Goal: Communication & Community: Answer question/provide support

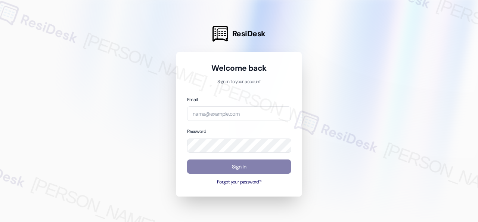
click at [395, 87] on div at bounding box center [239, 111] width 478 height 222
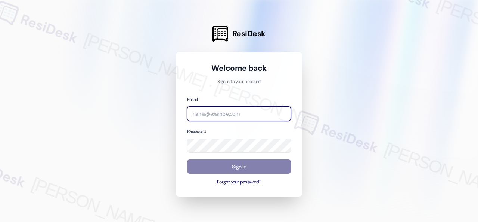
click at [257, 114] on input "email" at bounding box center [239, 113] width 104 height 15
paste input "automated-surveys-nolan-steve.flores@nolan.com"
type input "automated-surveys-nolan-steve.flores@nolan.com"
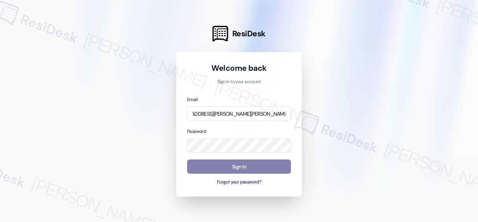
scroll to position [0, 0]
drag, startPoint x: 361, startPoint y: 117, endPoint x: 327, endPoint y: 117, distance: 34.4
click at [361, 117] on div at bounding box center [239, 111] width 478 height 222
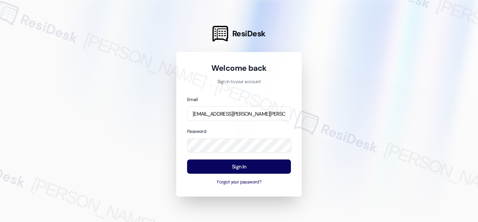
click at [0, 221] on com-1password-menu at bounding box center [0, 222] width 0 height 0
click at [338, 149] on div at bounding box center [239, 111] width 478 height 222
click at [184, 184] on div "Welcome back Sign in to your account Email automated-surveys-nolan-steve.flores…" at bounding box center [239, 124] width 126 height 144
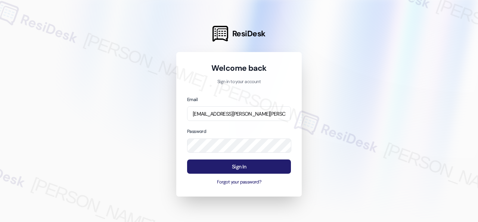
click at [197, 163] on button "Sign In" at bounding box center [239, 166] width 104 height 15
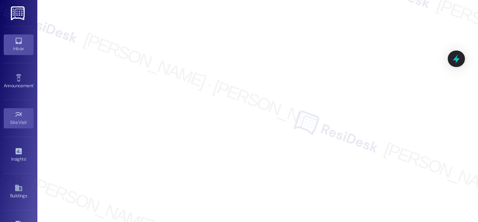
drag, startPoint x: 5, startPoint y: 41, endPoint x: 10, endPoint y: 35, distance: 8.2
click at [6, 41] on link "Inbox" at bounding box center [19, 44] width 30 height 20
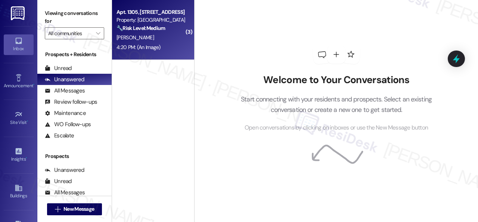
click at [172, 41] on div "B. Hallock" at bounding box center [151, 37] width 71 height 9
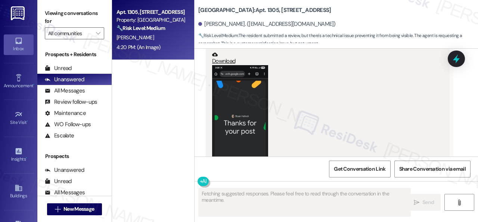
scroll to position [5267, 0]
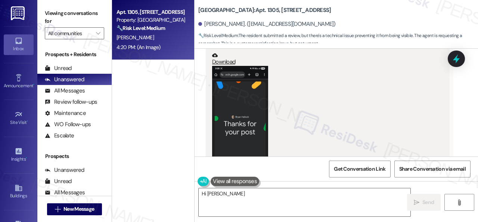
click at [245, 106] on button "Zoom image" at bounding box center [240, 126] width 56 height 121
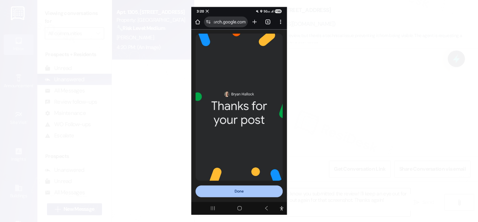
click at [251, 69] on button "Unzoom image" at bounding box center [239, 111] width 478 height 222
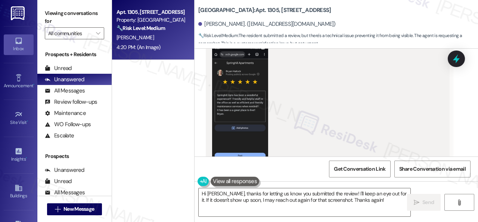
scroll to position [4930, 0]
drag, startPoint x: 200, startPoint y: 115, endPoint x: 211, endPoint y: 132, distance: 20.5
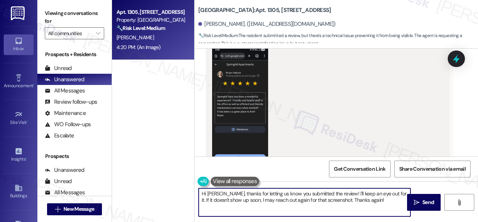
drag, startPoint x: 343, startPoint y: 206, endPoint x: 400, endPoint y: 220, distance: 58.5
click at [400, 220] on div "Viewing conversations for All communities  Prospects + Residents Unread (0) Un…" at bounding box center [257, 111] width 441 height 222
paste textarea "Thank you so much for the kind words, {{first_name}}! We truly appreciate you t…"
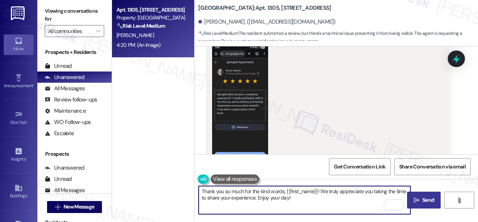
type textarea "Thank you so much for the kind words, {{first_name}}! We truly appreciate you t…"
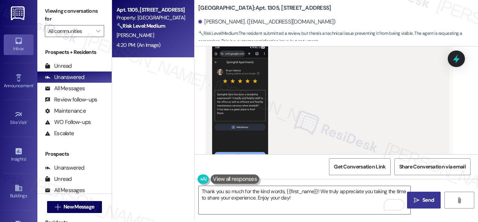
click at [418, 199] on span " Send" at bounding box center [425, 200] width 24 height 8
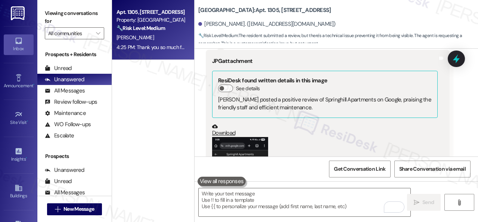
scroll to position [4818, 0]
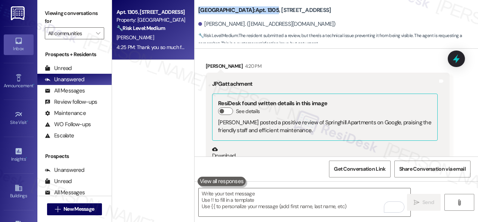
drag, startPoint x: 197, startPoint y: 9, endPoint x: 246, endPoint y: 12, distance: 48.7
click at [246, 12] on div "Springhill: Apt. 1305, 8755 W 121st Terrace Bryan Hallock. (kcbbh78@gmail.com) …" at bounding box center [337, 22] width 284 height 41
copy b "Springhill: Apt. 1305"
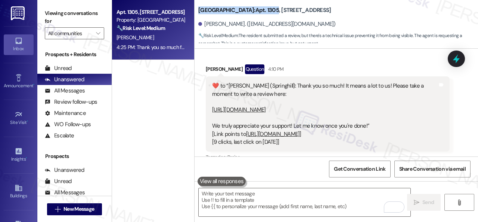
scroll to position [4481, 0]
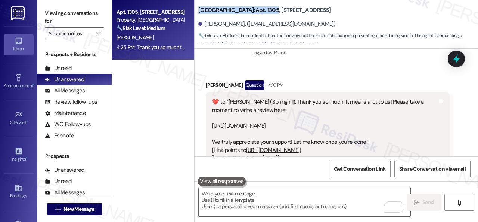
click at [266, 122] on link "https://www.theresidesk.com/links/review-AP5Rd-s31" at bounding box center [239, 125] width 54 height 7
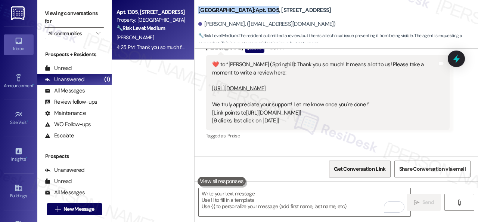
click at [342, 163] on span "Get Conversation Link" at bounding box center [360, 169] width 55 height 16
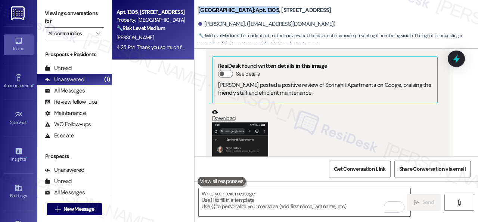
scroll to position [4893, 0]
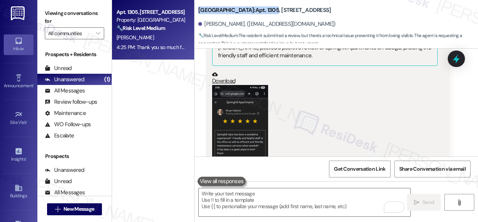
click at [258, 118] on button "Zoom image" at bounding box center [240, 145] width 56 height 121
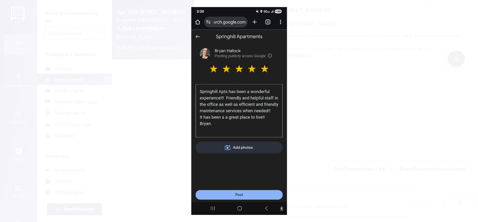
click at [403, 65] on button "Unzoom image" at bounding box center [239, 111] width 478 height 222
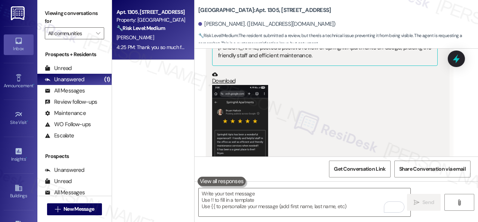
click at [336, 70] on div "JPG attachment ResiDesk found written details in this image See details Bryan H…" at bounding box center [325, 111] width 226 height 212
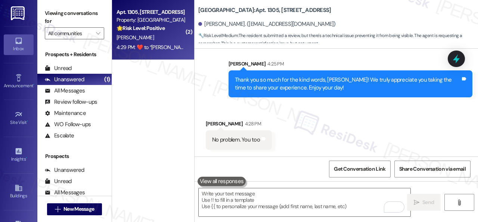
scroll to position [5453, 0]
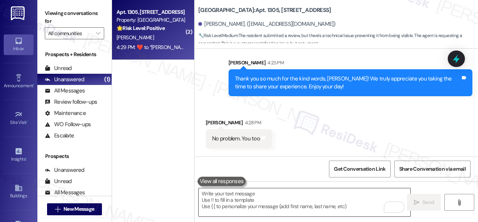
click at [240, 202] on textarea "To enrich screen reader interactions, please activate Accessibility in Grammarl…" at bounding box center [305, 202] width 212 height 28
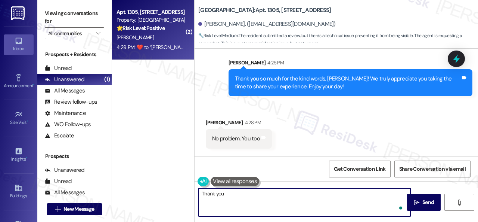
type textarea "Thank you!"
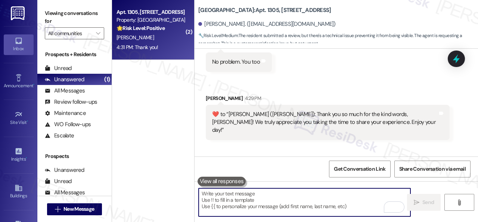
scroll to position [5416, 0]
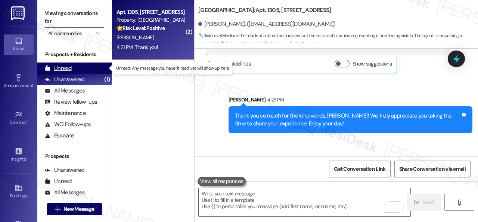
click at [67, 67] on div "Unread" at bounding box center [58, 68] width 27 height 8
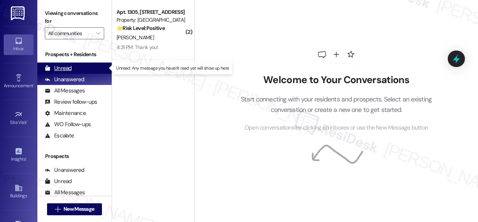
click at [65, 68] on div "Unread" at bounding box center [58, 68] width 27 height 8
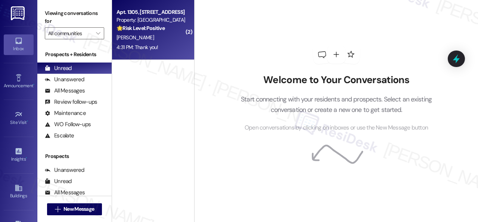
click at [149, 40] on div "[PERSON_NAME]" at bounding box center [151, 37] width 71 height 9
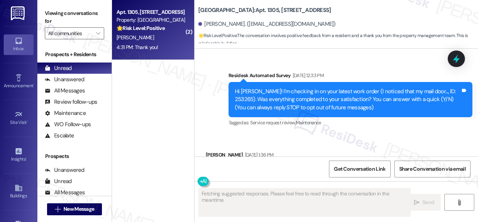
scroll to position [5511, 0]
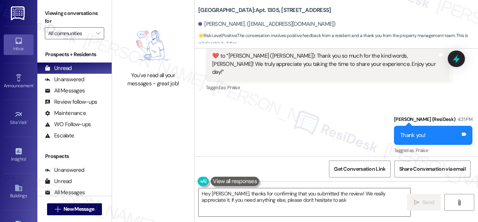
type textarea "Hey Bryan, thanks for confirming that you submitted the review! We really appre…"
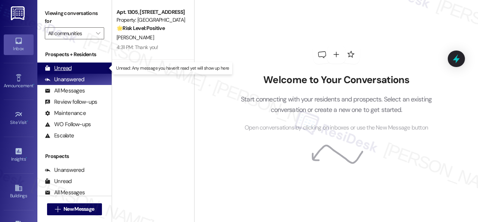
click at [64, 68] on div "Unread" at bounding box center [58, 68] width 27 height 8
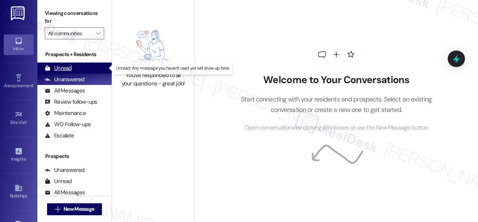
click at [55, 69] on div "Unread" at bounding box center [58, 68] width 27 height 8
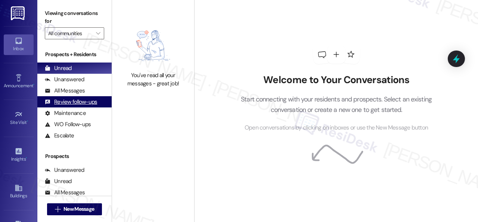
click at [71, 104] on div "Review follow-ups" at bounding box center [71, 102] width 52 height 8
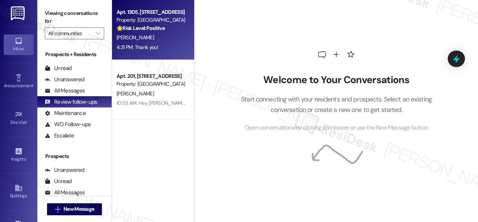
click at [166, 39] on div "B. Hallock" at bounding box center [151, 37] width 71 height 9
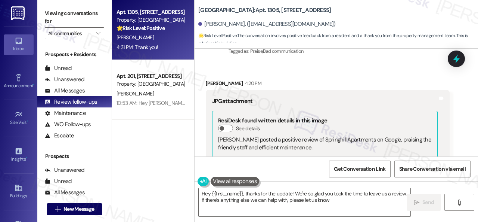
type textarea "Hey {{first_name}}, thanks for the update! We're so glad you took the time to l…"
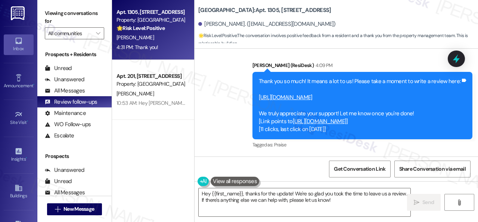
scroll to position [4277, 0]
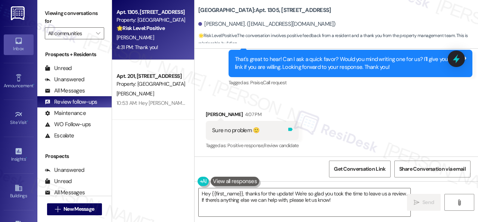
click at [291, 127] on icon at bounding box center [290, 128] width 4 height 3
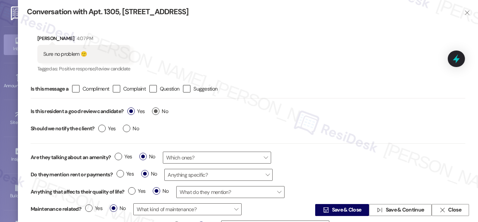
click at [158, 111] on label "No" at bounding box center [160, 111] width 16 height 8
click at [158, 111] on input "No" at bounding box center [160, 112] width 16 height 10
radio input "true"
click at [347, 209] on span "Save & Close" at bounding box center [347, 210] width 30 height 8
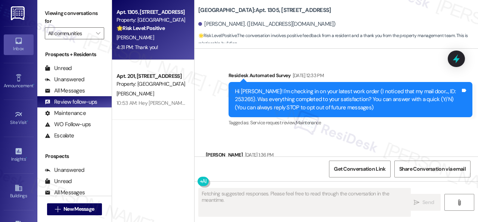
type textarea "Fetching suggested responses. Please feel free to read through the conversation…"
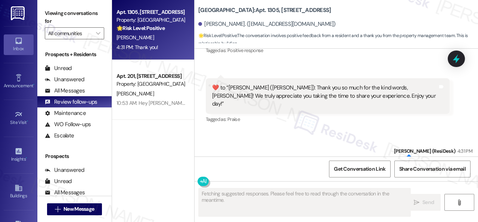
scroll to position [5447, 0]
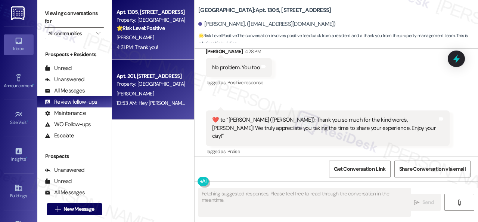
click at [170, 93] on div "N. Vargas" at bounding box center [151, 93] width 71 height 9
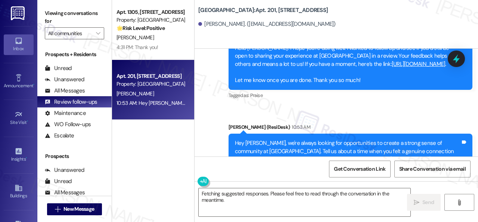
scroll to position [1048, 0]
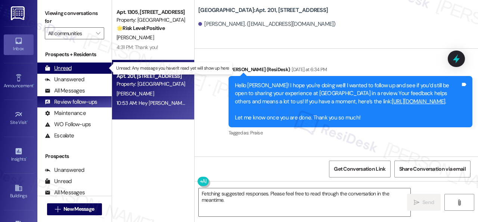
click at [59, 70] on div "Unread" at bounding box center [58, 68] width 27 height 8
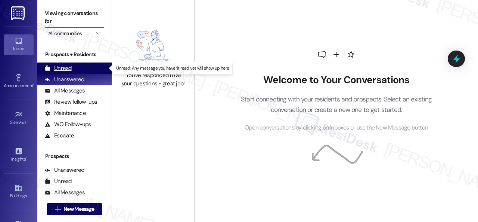
click at [58, 68] on div "Unread" at bounding box center [58, 68] width 27 height 8
click at [66, 67] on div "Unread" at bounding box center [58, 68] width 27 height 8
